Goal: Information Seeking & Learning: Learn about a topic

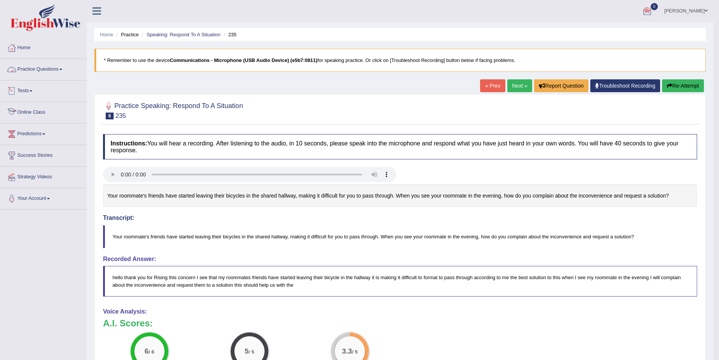
click at [53, 69] on link "Practice Questions" at bounding box center [43, 68] width 86 height 19
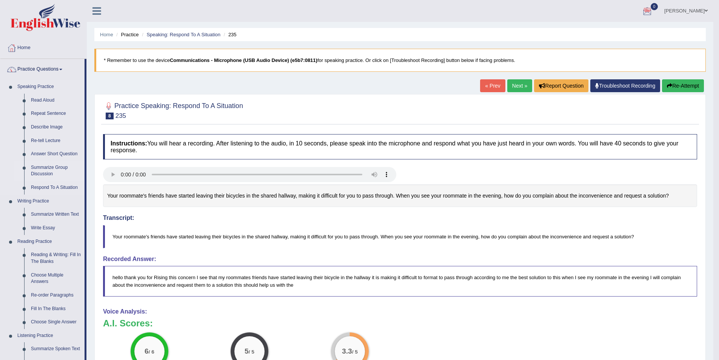
click at [50, 168] on link "Summarize Group Discussion" at bounding box center [56, 171] width 57 height 20
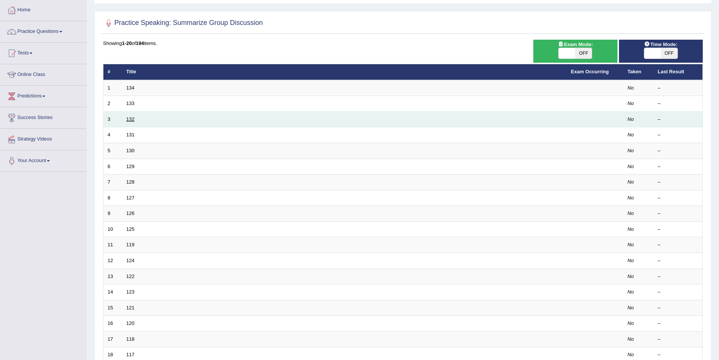
click at [133, 121] on link "132" at bounding box center [130, 119] width 8 height 6
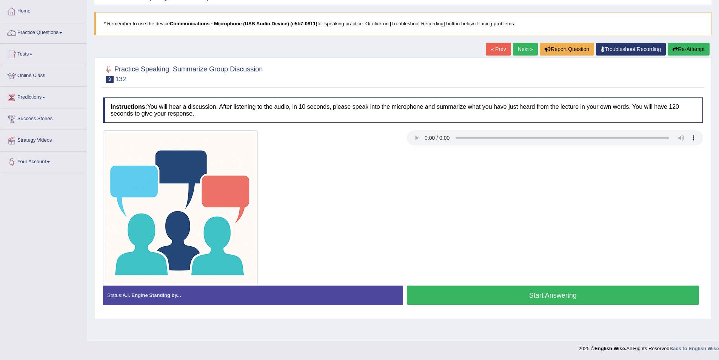
click at [502, 296] on button "Start Answering" at bounding box center [553, 294] width 293 height 19
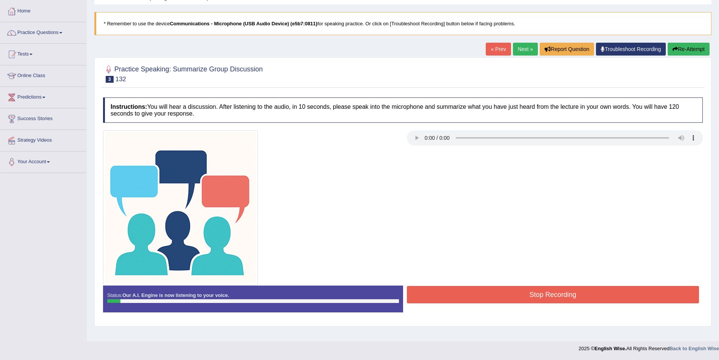
click at [698, 49] on button "Re-Attempt" at bounding box center [689, 49] width 42 height 13
click at [465, 297] on button "Stop Recording" at bounding box center [553, 294] width 293 height 17
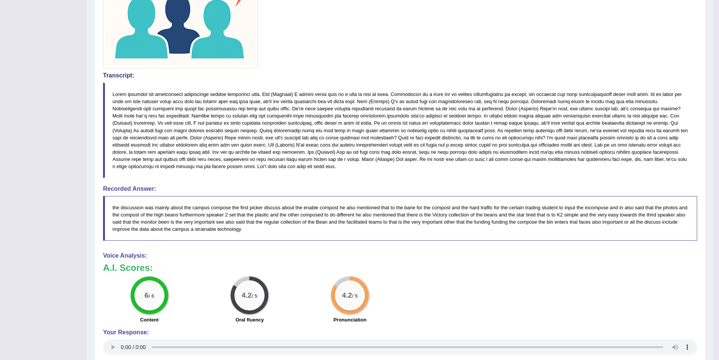
scroll to position [151, 0]
